Goal: Find specific page/section: Find specific page/section

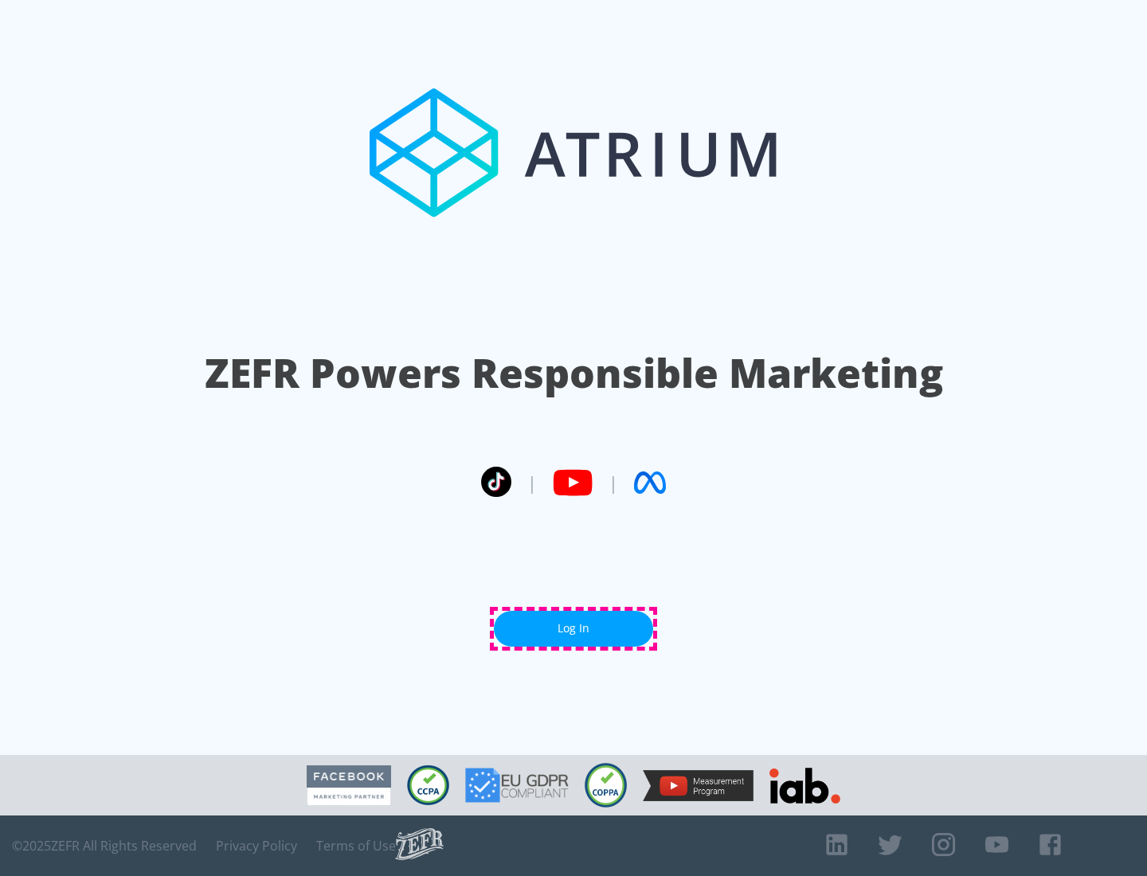
click at [574, 629] on link "Log In" at bounding box center [573, 629] width 159 height 36
